Goal: Task Accomplishment & Management: Complete application form

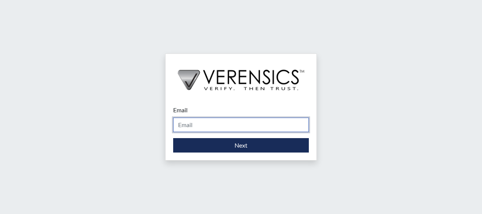
click at [199, 126] on input "Email" at bounding box center [241, 124] width 136 height 14
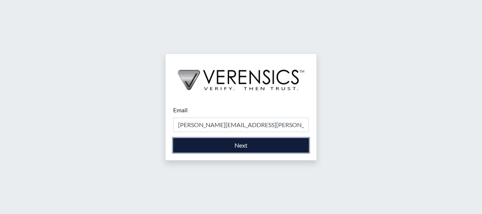
click at [248, 141] on button "Next" at bounding box center [241, 145] width 136 height 14
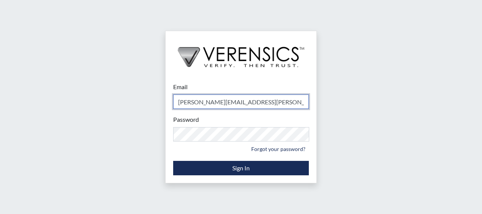
type input "[PERSON_NAME][EMAIL_ADDRESS][PERSON_NAME][DOMAIN_NAME]"
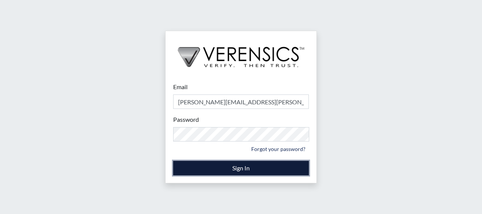
click at [245, 166] on button "Sign In" at bounding box center [241, 168] width 136 height 14
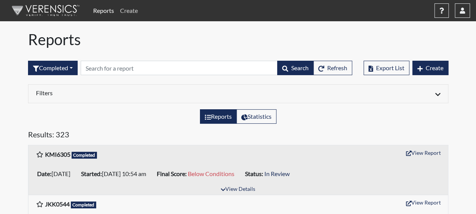
click at [133, 12] on link "Create" at bounding box center [129, 10] width 24 height 15
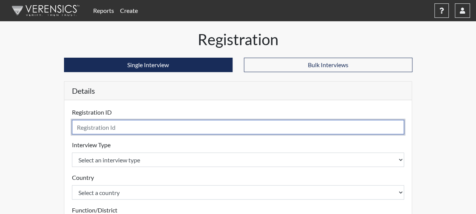
click at [108, 123] on input "text" at bounding box center [238, 127] width 332 height 14
type input "MAV7398"
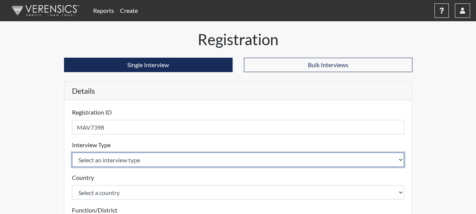
click at [136, 157] on select "Select an interview type Corrections Pre-Employment" at bounding box center [238, 159] width 332 height 14
select select "ff733e93-e1bf-11ea-9c9f-0eff0cf7eb8f"
click at [72, 152] on select "Select an interview type Corrections Pre-Employment" at bounding box center [238, 159] width 332 height 14
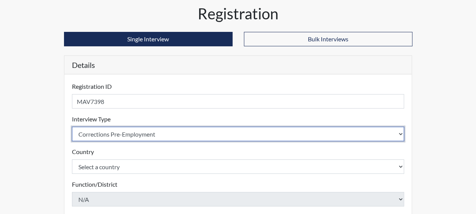
scroll to position [38, 0]
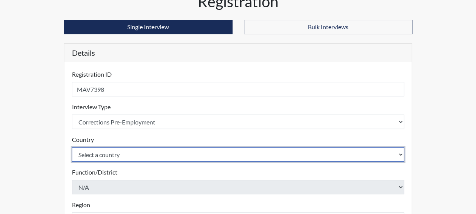
click at [115, 152] on select "Select a country [GEOGRAPHIC_DATA] [GEOGRAPHIC_DATA]" at bounding box center [238, 154] width 332 height 14
select select "united-states-of-[GEOGRAPHIC_DATA]"
click at [72, 147] on select "Select a country [GEOGRAPHIC_DATA] [GEOGRAPHIC_DATA]" at bounding box center [238, 154] width 332 height 14
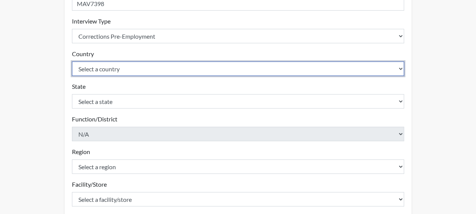
scroll to position [189, 0]
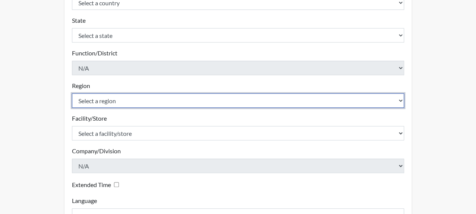
click at [101, 100] on select "Select a region [GEOGRAPHIC_DATA]" at bounding box center [238, 100] width 332 height 14
select select "51976826-f18e-4b67-8d3b-b0a0fa2f97ff"
click at [72, 93] on select "Select a region [GEOGRAPHIC_DATA]" at bounding box center [238, 100] width 332 height 14
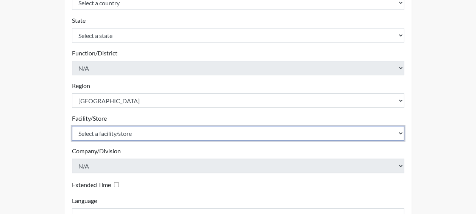
click at [113, 133] on select "Select a facility/store Dodge SP" at bounding box center [238, 133] width 332 height 14
select select "76580185-3f32-4970-b767-aa2f0b4506fa"
click at [72, 126] on select "Select a facility/store Dodge SP" at bounding box center [238, 133] width 332 height 14
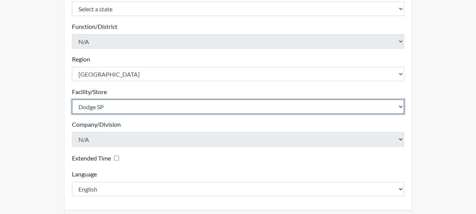
scroll to position [244, 0]
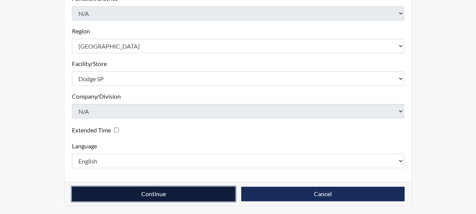
click at [146, 192] on button "Continue" at bounding box center [153, 193] width 163 height 14
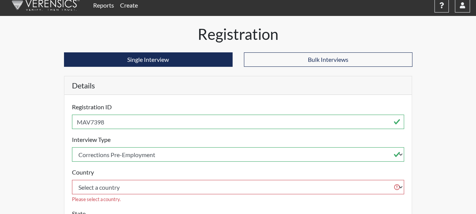
scroll to position [76, 0]
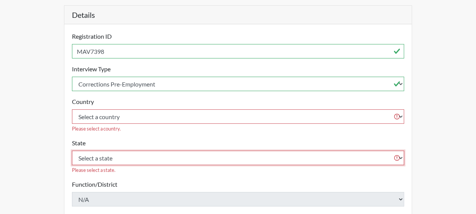
click at [96, 150] on select "Select a state [US_STATE] [US_STATE] [US_STATE] [US_STATE] [US_STATE] [US_STATE…" at bounding box center [238, 157] width 332 height 14
select select "GA"
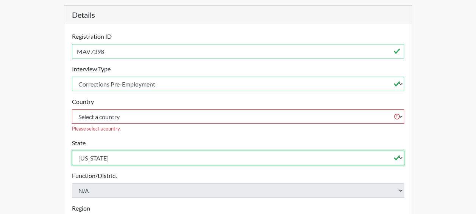
click at [72, 150] on select "Select a state [US_STATE] [US_STATE] [US_STATE] [US_STATE] [US_STATE] [US_STATE…" at bounding box center [238, 157] width 332 height 14
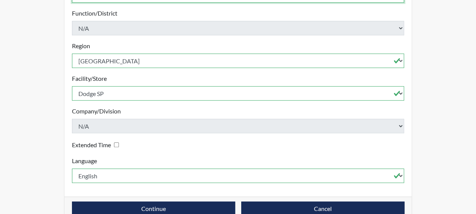
scroll to position [244, 0]
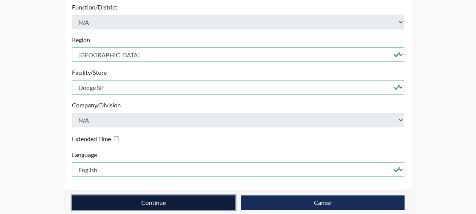
click at [175, 195] on button "Continue" at bounding box center [153, 202] width 163 height 14
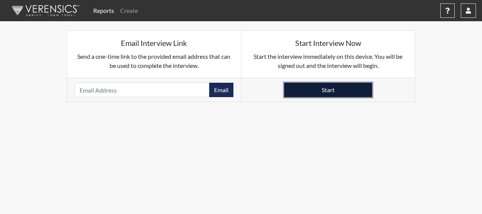
click at [350, 96] on button "Start" at bounding box center [328, 90] width 88 height 14
